Goal: Task Accomplishment & Management: Manage account settings

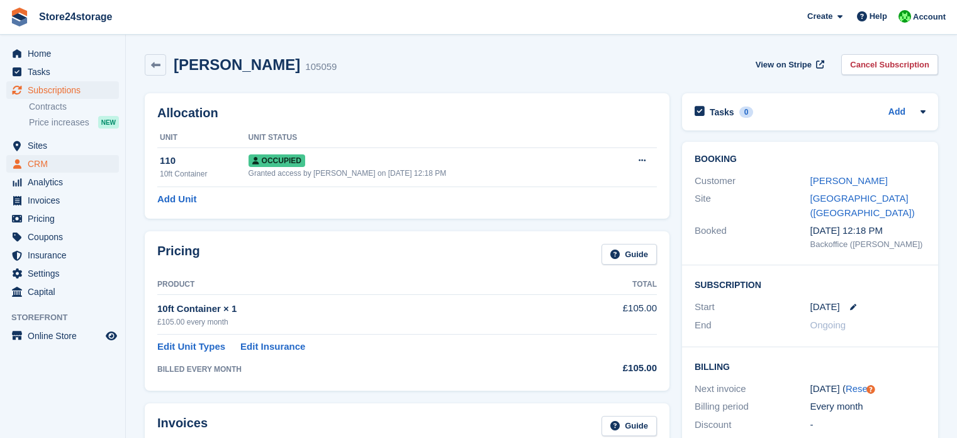
scroll to position [252, 0]
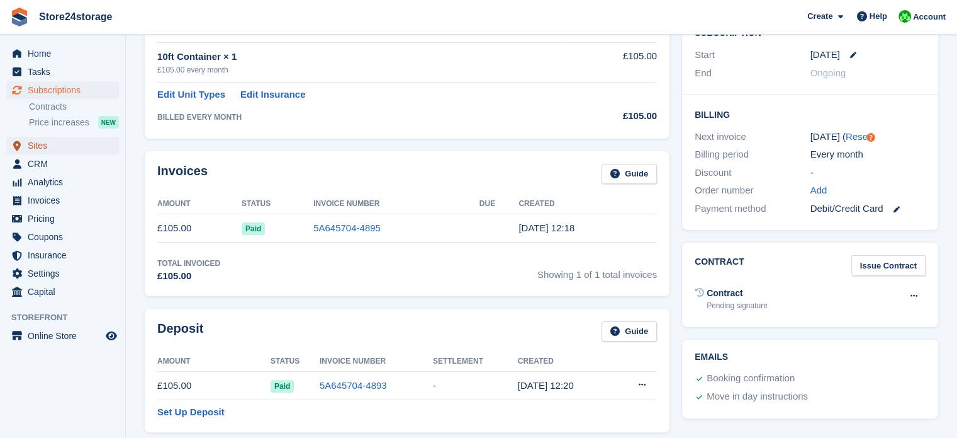
click at [65, 145] on span "Sites" at bounding box center [66, 146] width 76 height 18
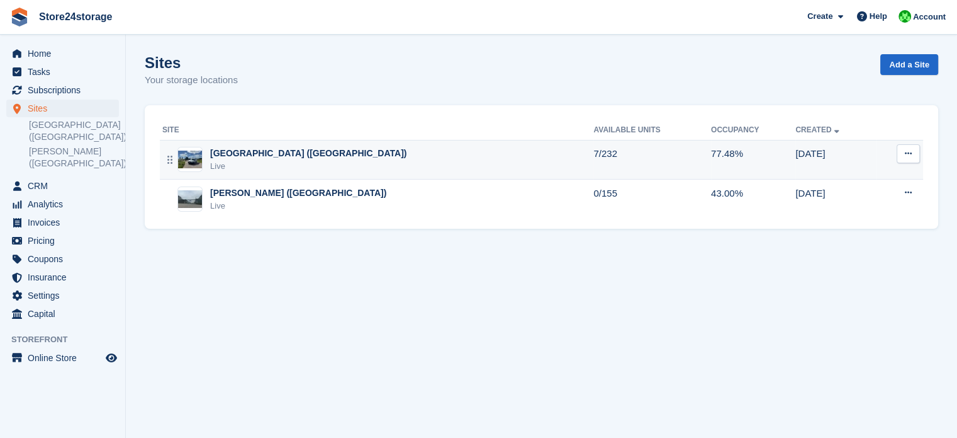
click at [268, 155] on div "[GEOGRAPHIC_DATA] ([GEOGRAPHIC_DATA])" at bounding box center [308, 153] width 196 height 13
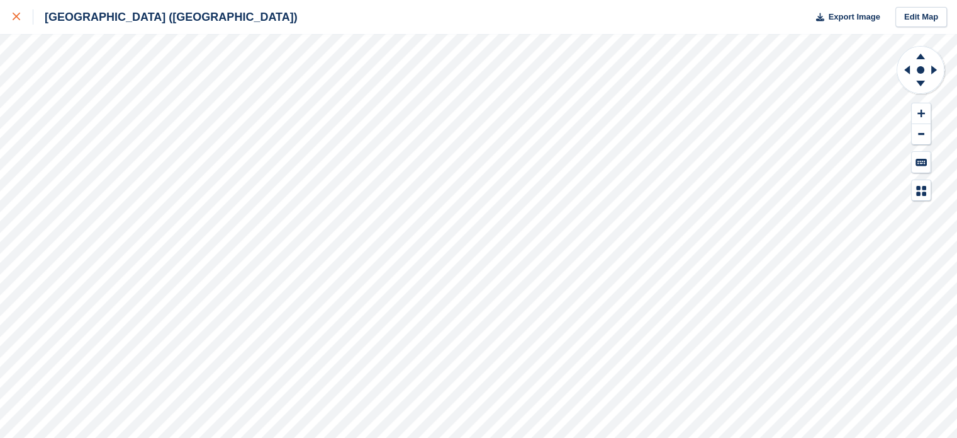
click at [15, 16] on icon at bounding box center [17, 17] width 8 height 8
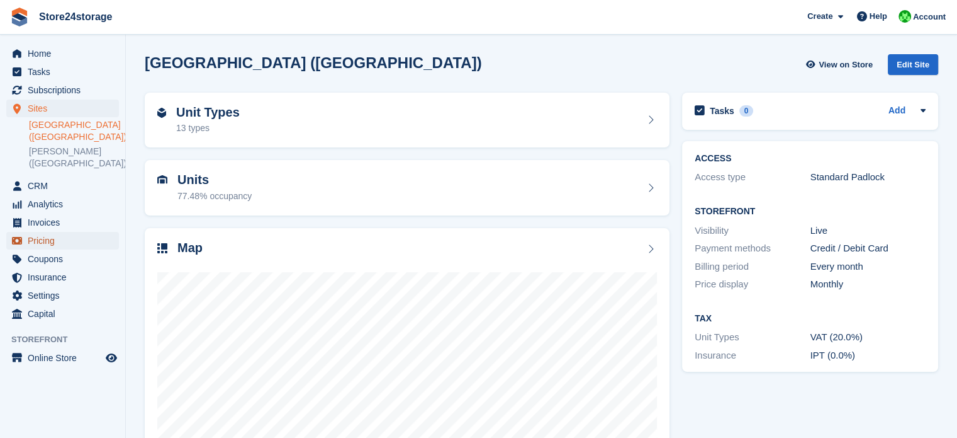
click at [54, 244] on span "Pricing" at bounding box center [66, 241] width 76 height 18
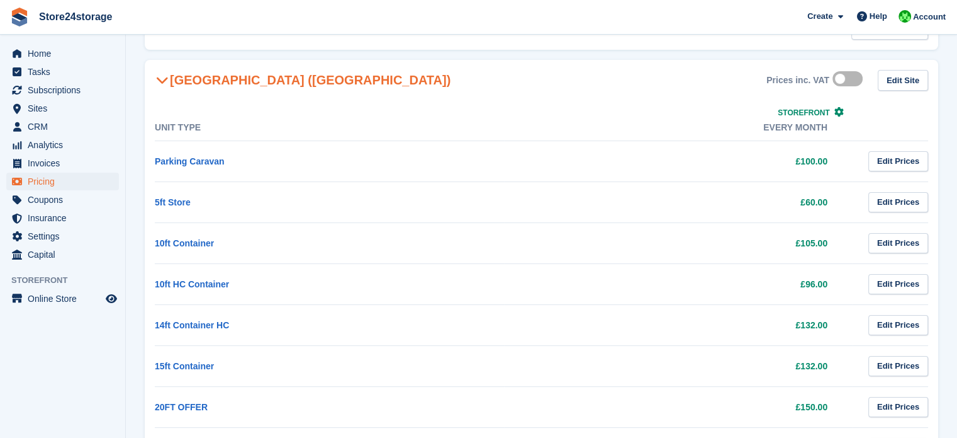
scroll to position [126, 0]
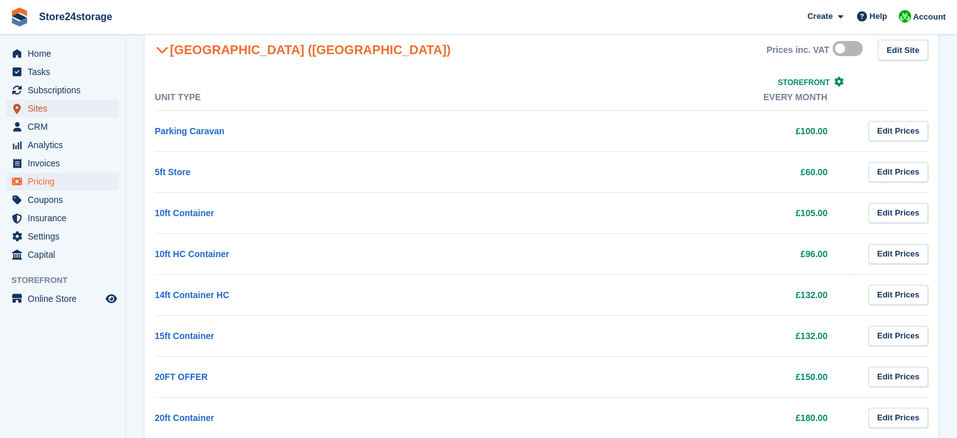
click at [60, 110] on span "Sites" at bounding box center [66, 108] width 76 height 18
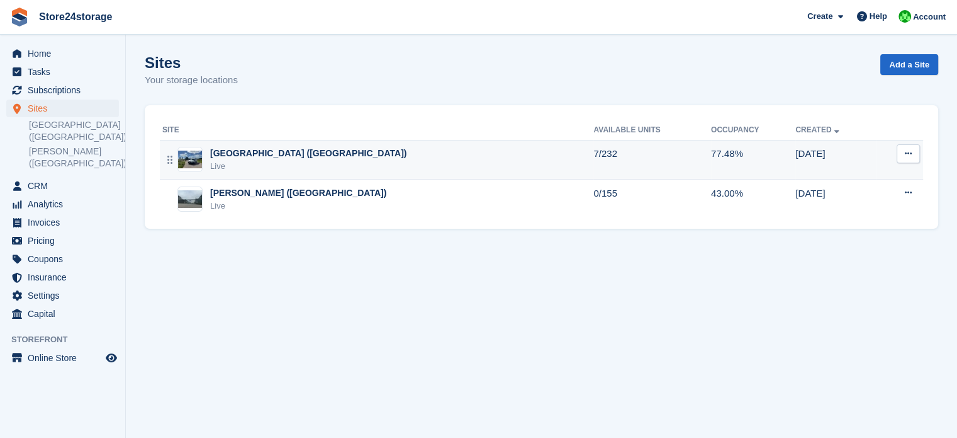
click at [260, 166] on div "Live" at bounding box center [308, 166] width 196 height 13
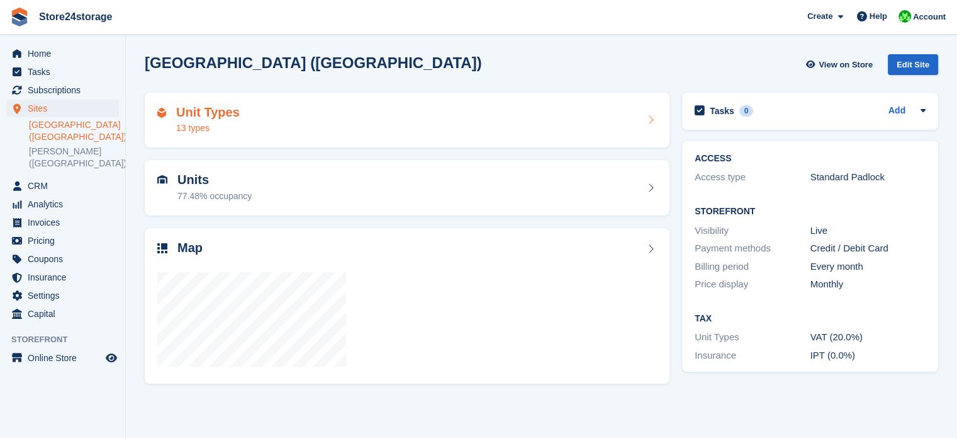
click at [263, 120] on div "Unit Types 13 types" at bounding box center [407, 120] width 500 height 30
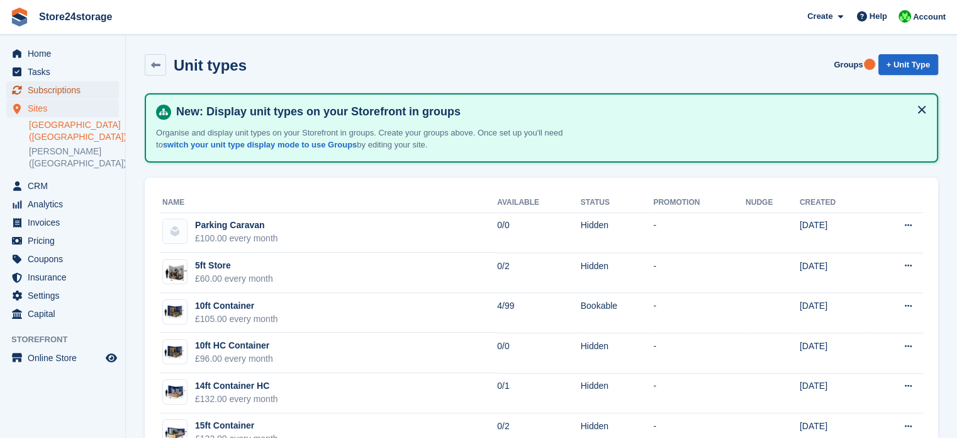
click at [78, 90] on span "Subscriptions" at bounding box center [66, 90] width 76 height 18
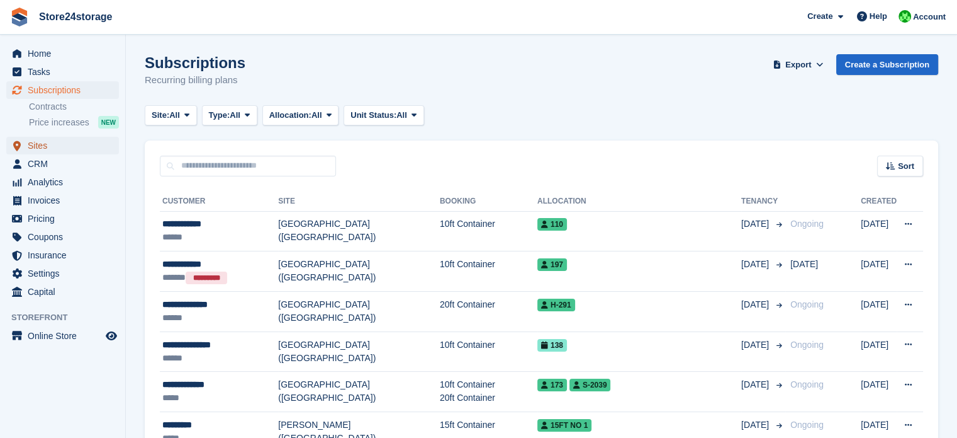
click at [85, 146] on span "Sites" at bounding box center [66, 146] width 76 height 18
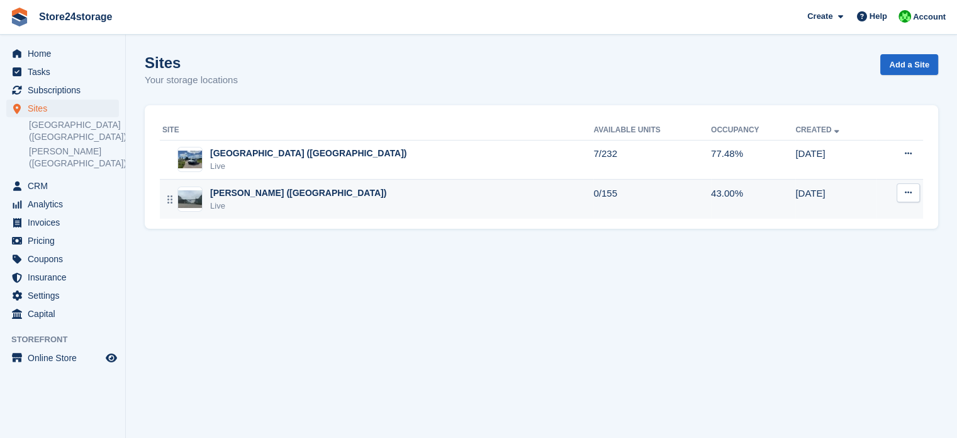
click at [240, 195] on div "[PERSON_NAME] ([GEOGRAPHIC_DATA])" at bounding box center [298, 192] width 176 height 13
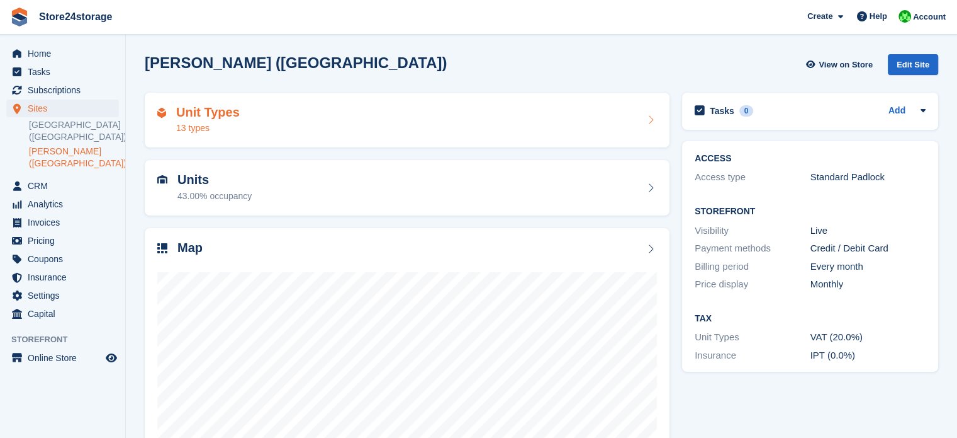
click at [234, 125] on div "13 types" at bounding box center [208, 127] width 64 height 13
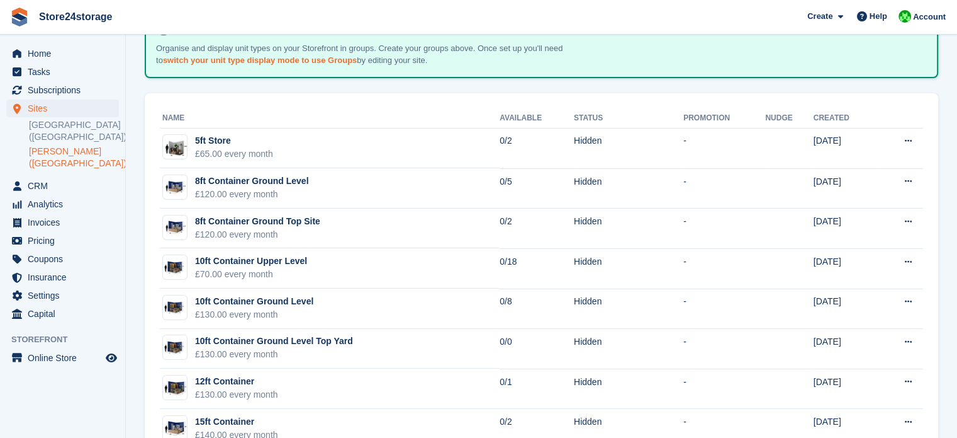
scroll to position [7, 0]
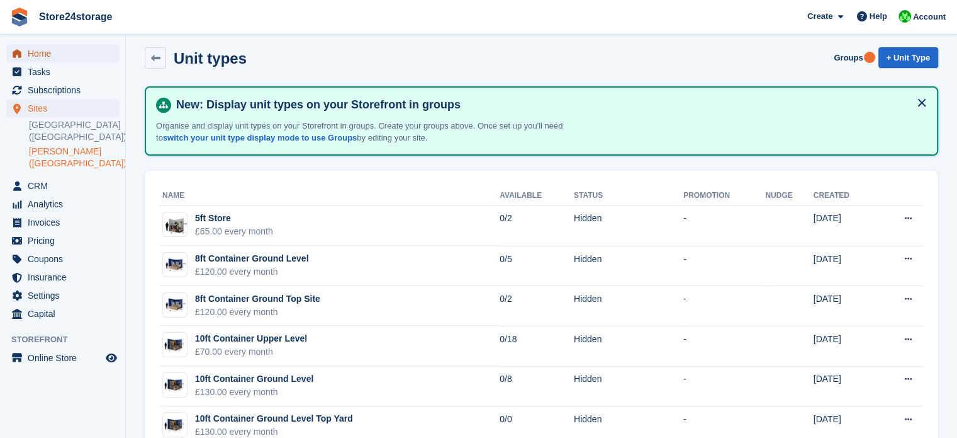
click at [54, 52] on span "Home" at bounding box center [66, 54] width 76 height 18
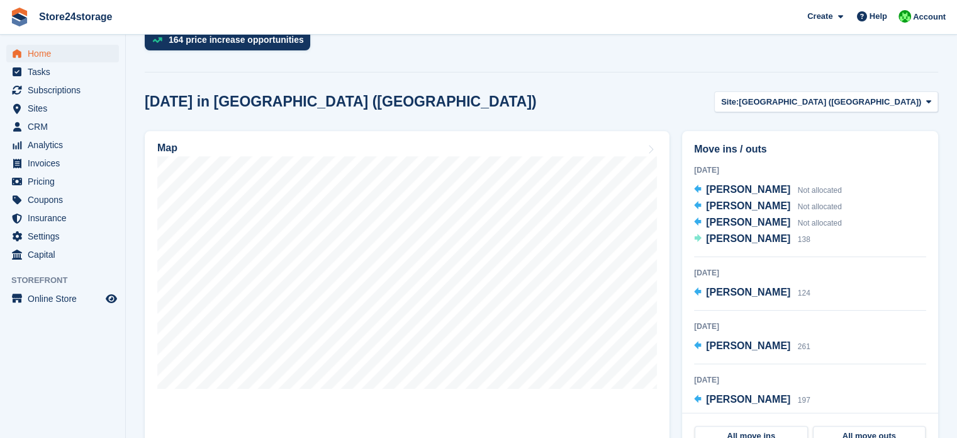
scroll to position [315, 0]
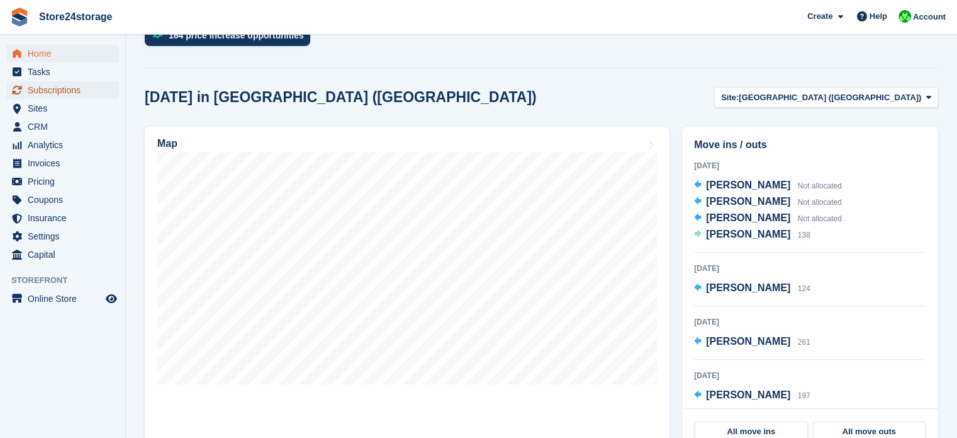
click at [72, 90] on span "Subscriptions" at bounding box center [66, 90] width 76 height 18
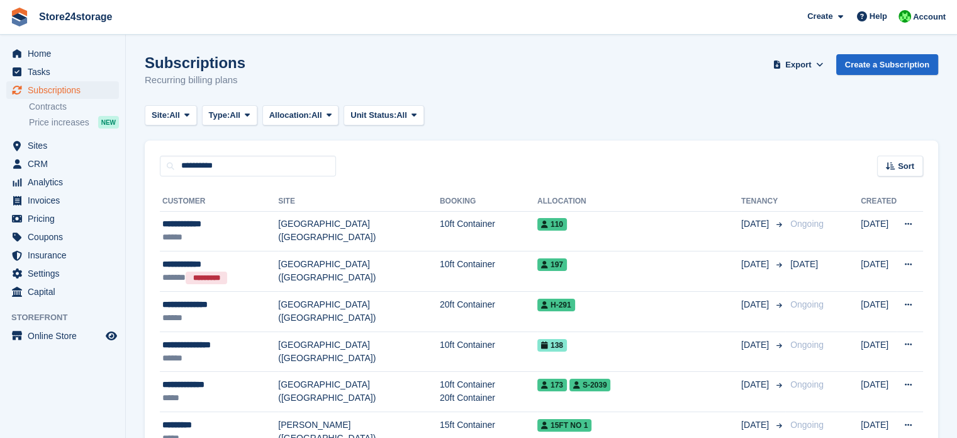
type input "**********"
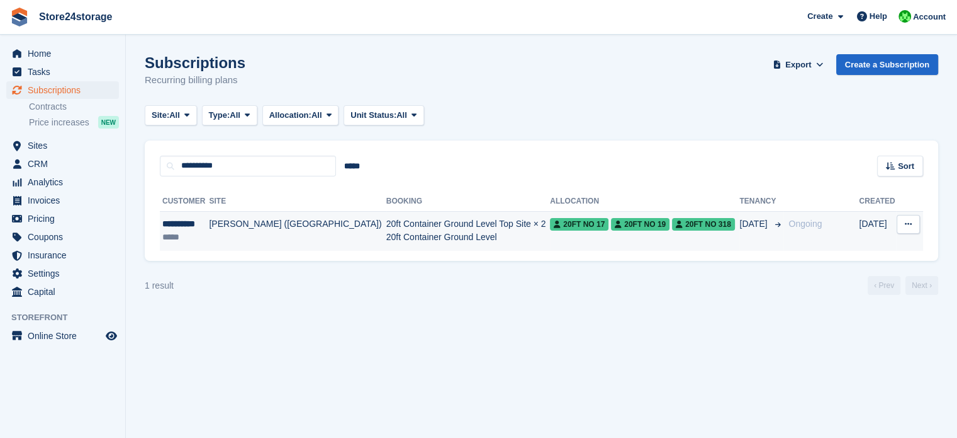
click at [261, 225] on td "[PERSON_NAME] ([GEOGRAPHIC_DATA])" at bounding box center [297, 231] width 177 height 40
click at [183, 226] on div "**********" at bounding box center [184, 223] width 45 height 13
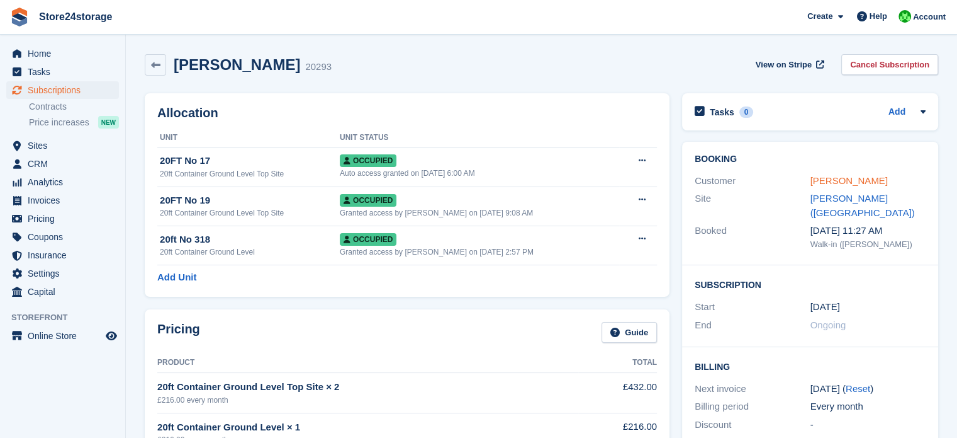
click at [829, 178] on link "[PERSON_NAME]" at bounding box center [849, 180] width 77 height 11
